Goal: Find specific page/section: Find specific page/section

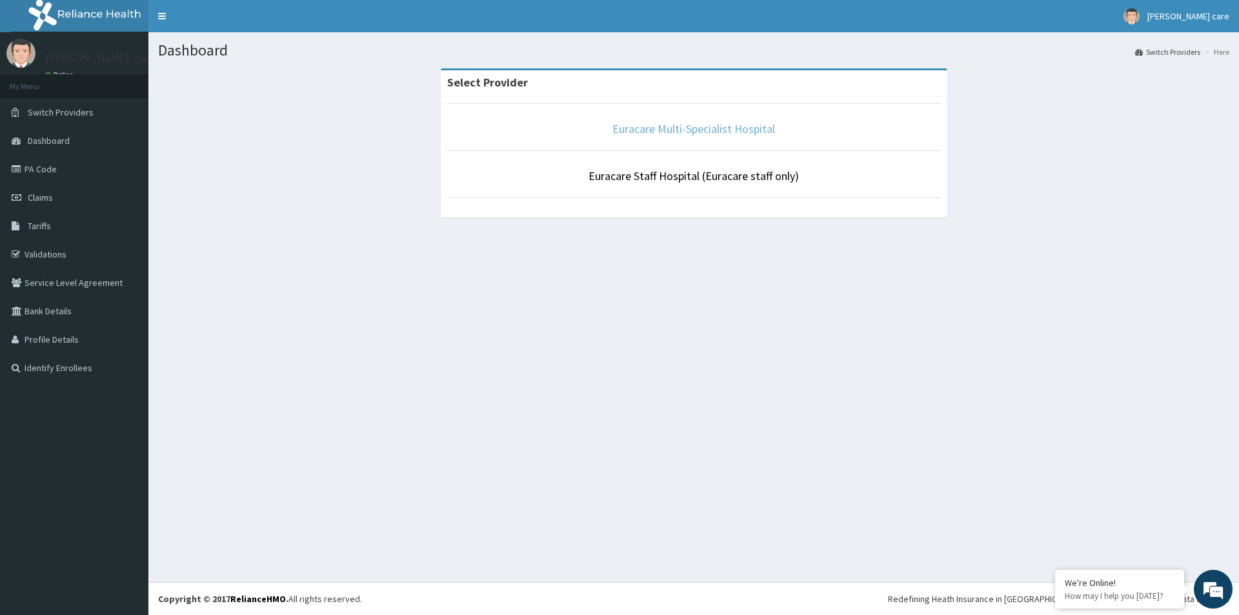
click at [636, 130] on link "Euracare Multi-Specialist Hospital" at bounding box center [693, 128] width 163 height 15
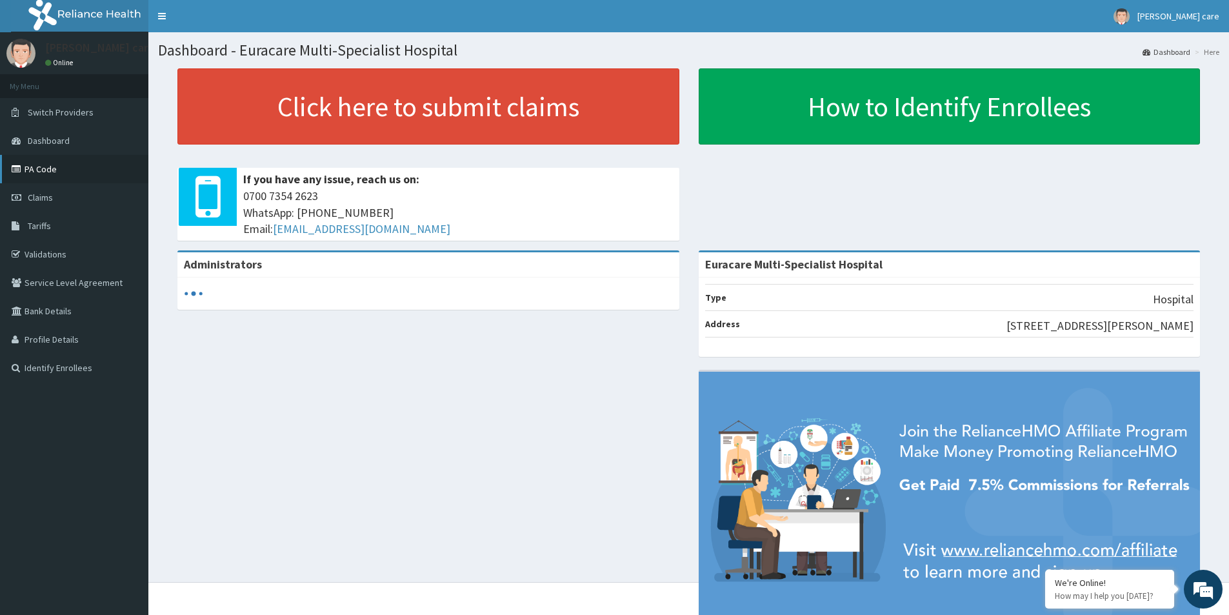
click at [44, 174] on link "PA Code" at bounding box center [74, 169] width 148 height 28
